Goal: Task Accomplishment & Management: Use online tool/utility

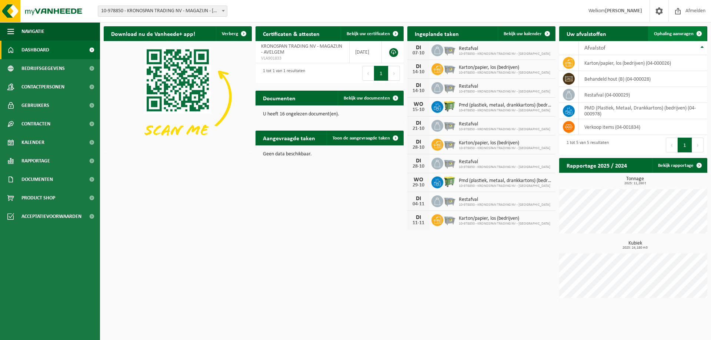
click at [679, 35] on span "Ophaling aanvragen" at bounding box center [674, 33] width 40 height 5
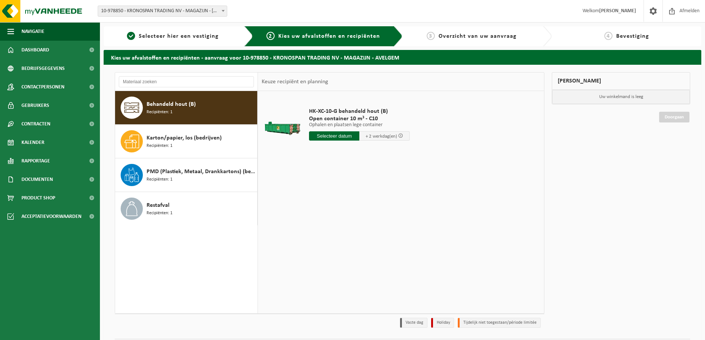
click at [332, 137] on input "text" at bounding box center [334, 135] width 50 height 9
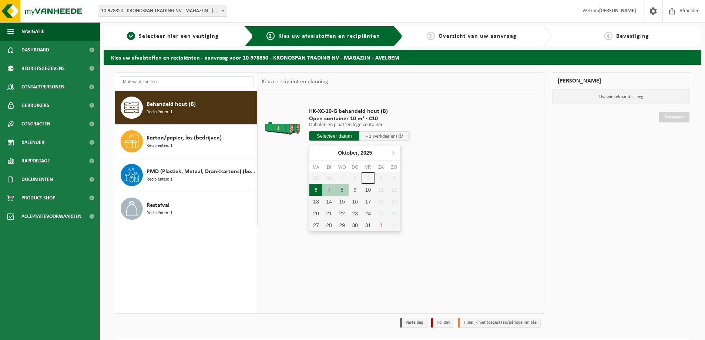
click at [317, 192] on div "6" at bounding box center [316, 190] width 13 height 12
type input "Van 2025-10-06"
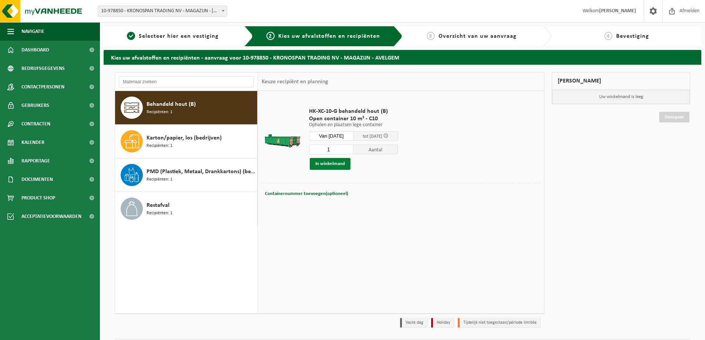
click at [335, 166] on button "In winkelmand" at bounding box center [330, 164] width 41 height 12
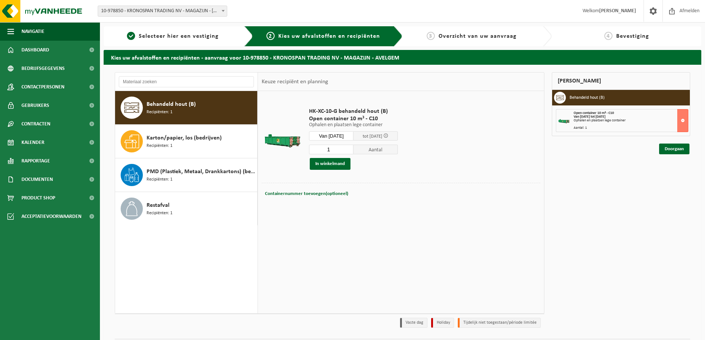
click at [690, 150] on div "Doorgaan" at bounding box center [675, 149] width 32 height 11
click at [686, 150] on link "Doorgaan" at bounding box center [674, 149] width 30 height 11
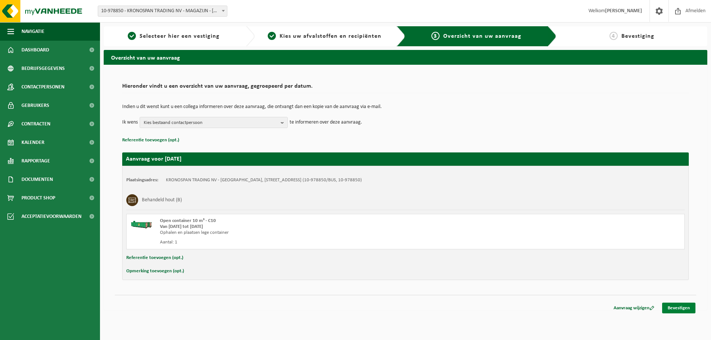
click at [684, 304] on link "Bevestigen" at bounding box center [678, 308] width 33 height 11
